Goal: Information Seeking & Learning: Learn about a topic

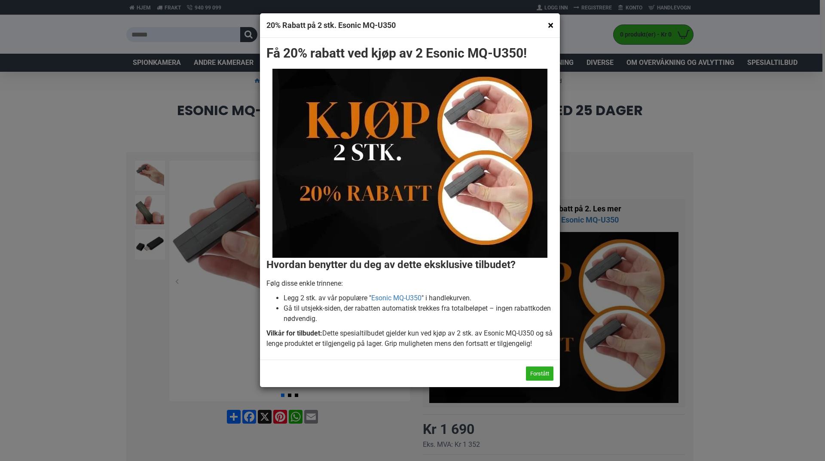
click at [549, 25] on button "×" at bounding box center [551, 25] width 6 height 11
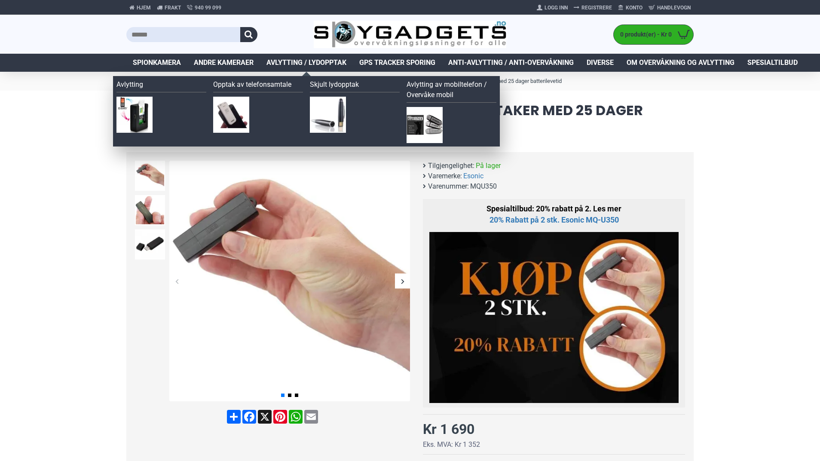
click at [306, 61] on span "Avlytting / Lydopptak" at bounding box center [306, 63] width 80 height 10
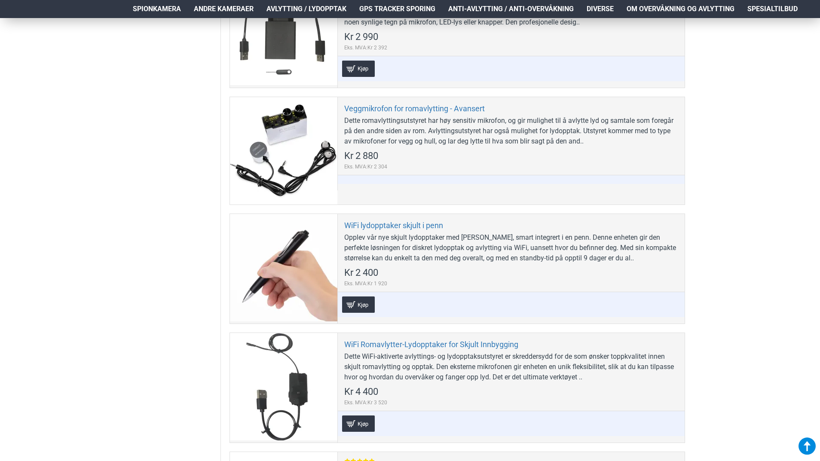
scroll to position [2234, 0]
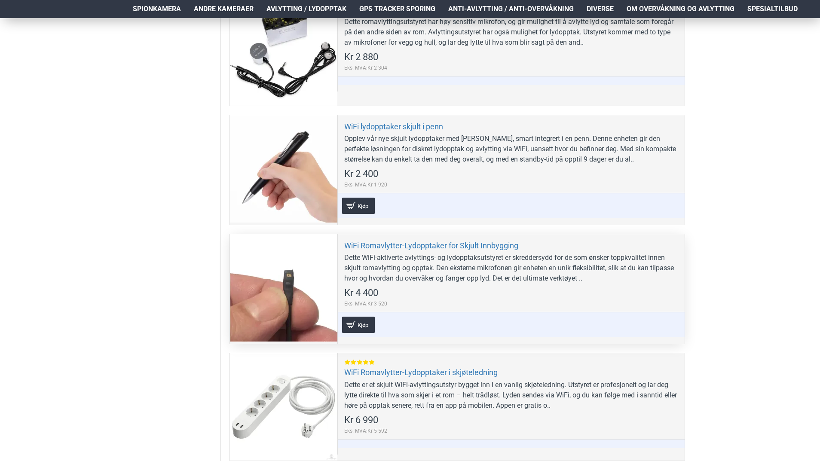
click at [457, 272] on div "Dette WiFi-aktiverte avlyttings- og lydopptaksutstyret er skreddersydd for de s…" at bounding box center [511, 268] width 334 height 31
click at [418, 246] on link "WiFi Romavlytter-Lydopptaker for Skjult Innbygging" at bounding box center [431, 246] width 174 height 10
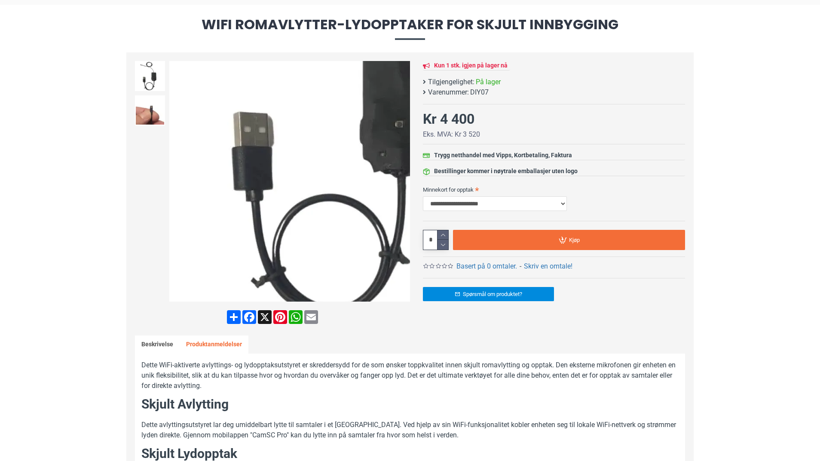
scroll to position [43, 0]
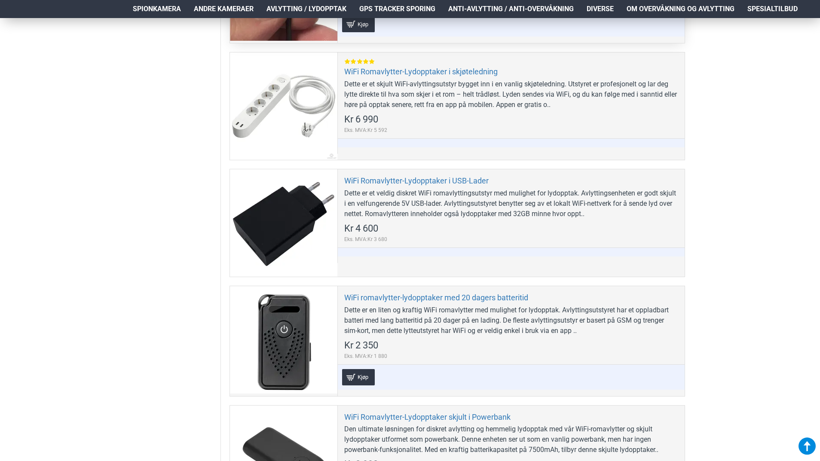
scroll to position [2706, 0]
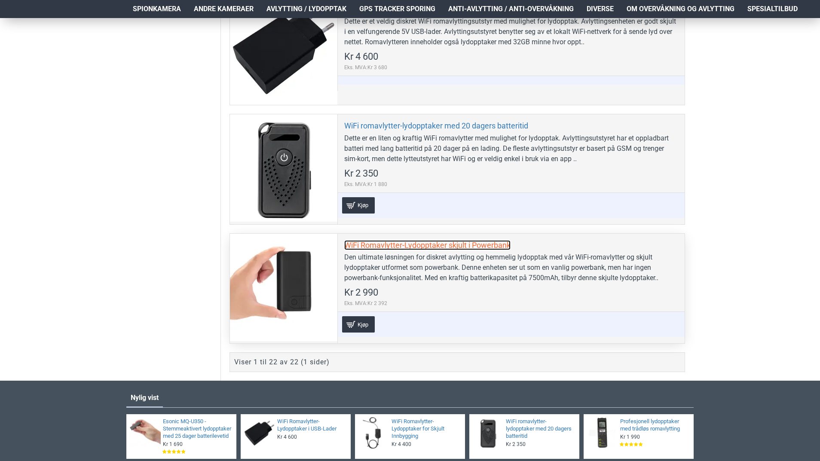
click at [434, 240] on link "WiFi Romavlytter-Lydopptaker skjult i Powerbank" at bounding box center [427, 245] width 166 height 10
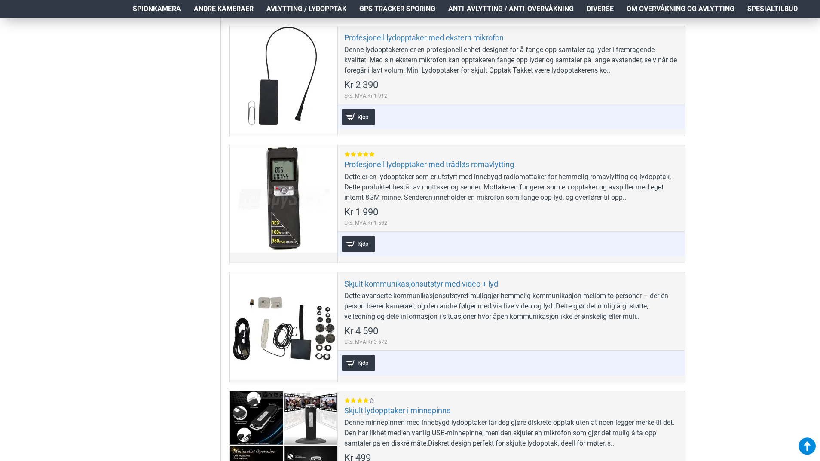
scroll to position [1589, 0]
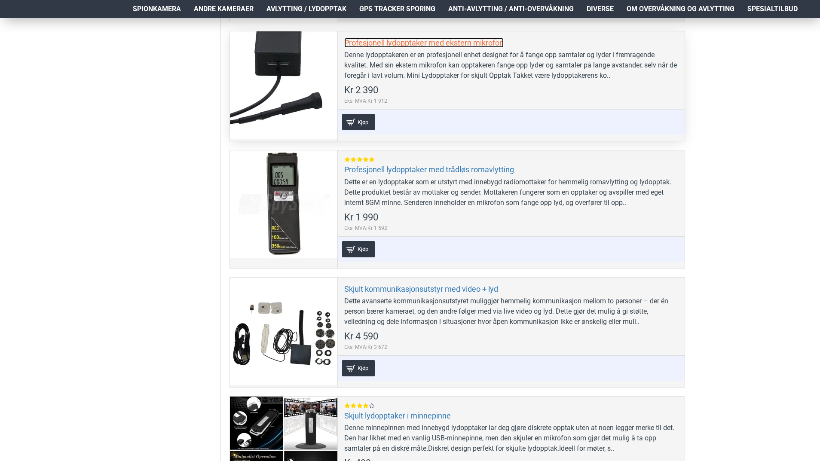
click at [436, 42] on link "Profesjonell lydopptaker med ekstern mikrofon" at bounding box center [423, 43] width 159 height 10
